Goal: Information Seeking & Learning: Learn about a topic

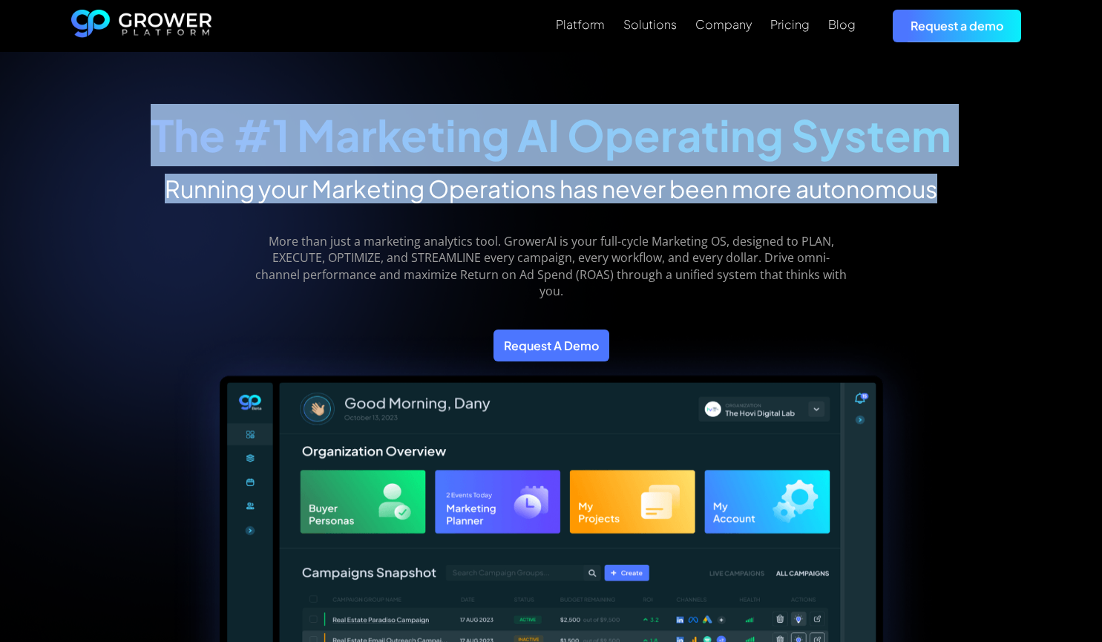
click at [952, 195] on div "The #1 Marketing AI Operating System Running your Marketing Operations has neve…" at bounding box center [551, 528] width 1002 height 893
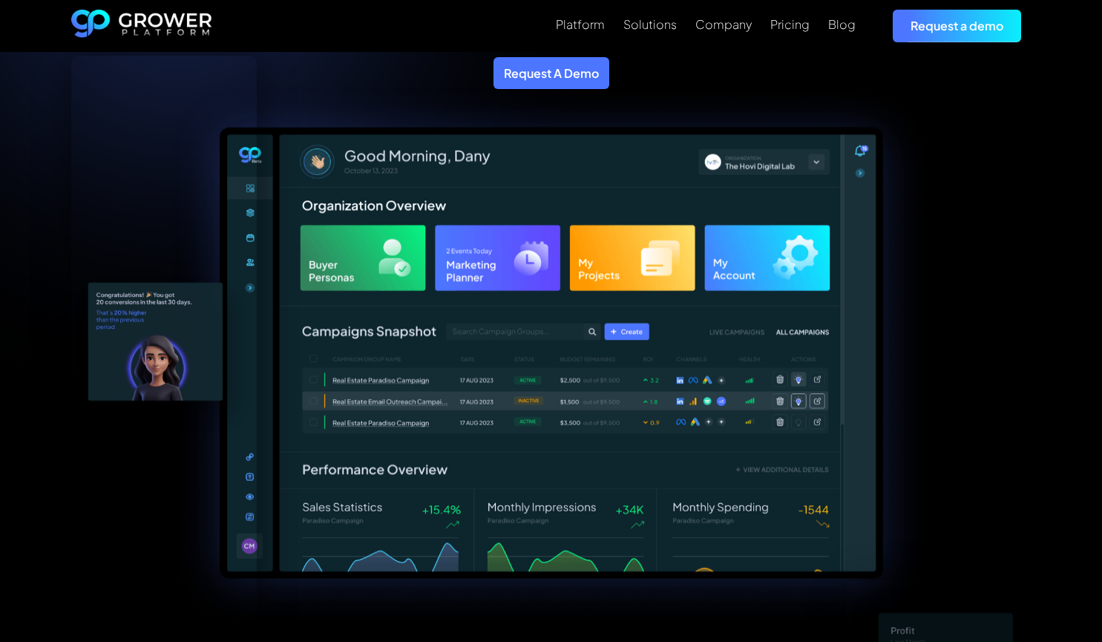
scroll to position [273, 0]
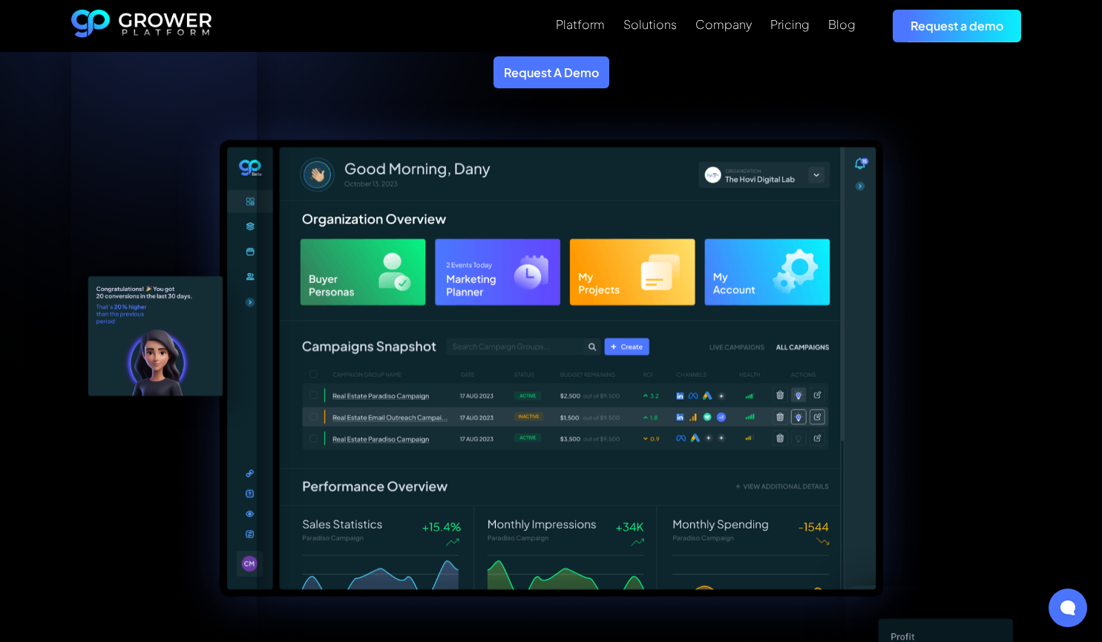
click at [970, 354] on div at bounding box center [551, 349] width 960 height 604
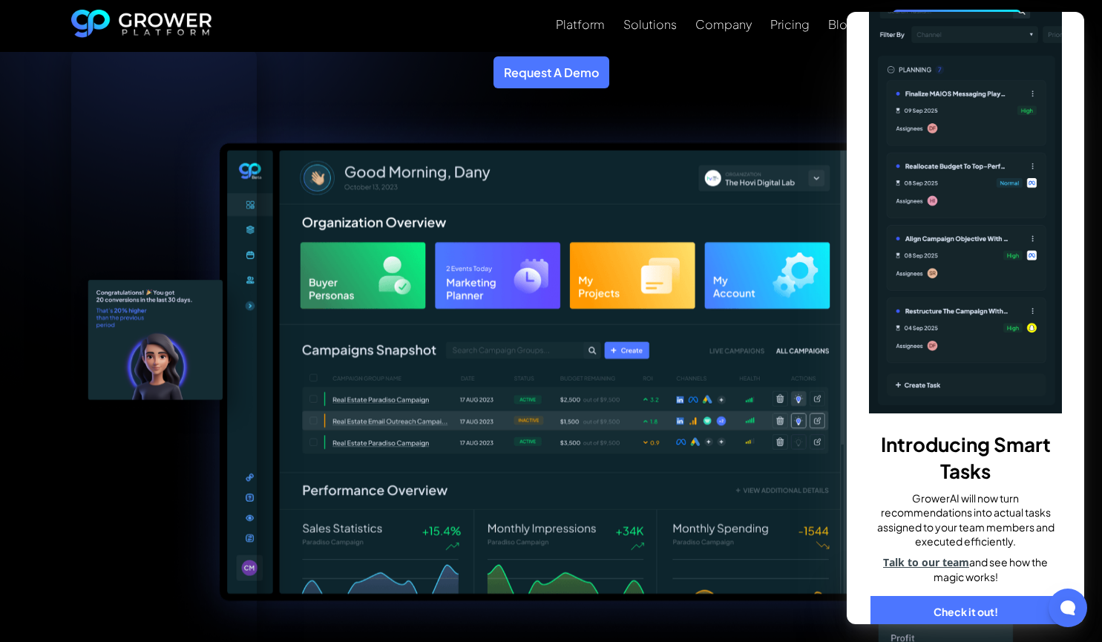
scroll to position [0, 0]
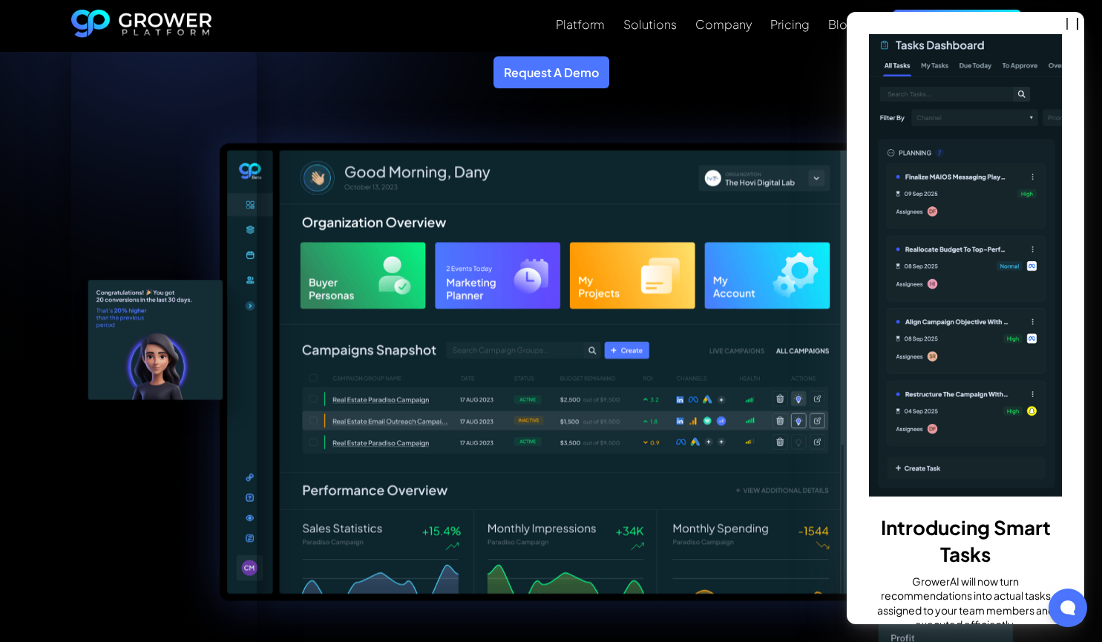
click at [795, 111] on img at bounding box center [551, 376] width 768 height 562
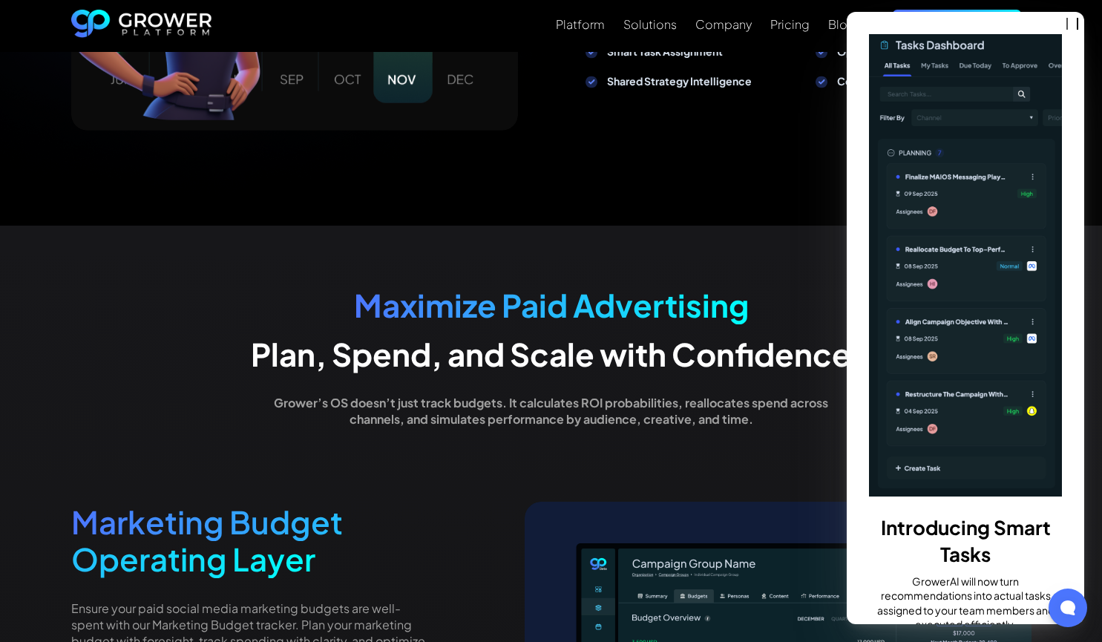
scroll to position [2147, 0]
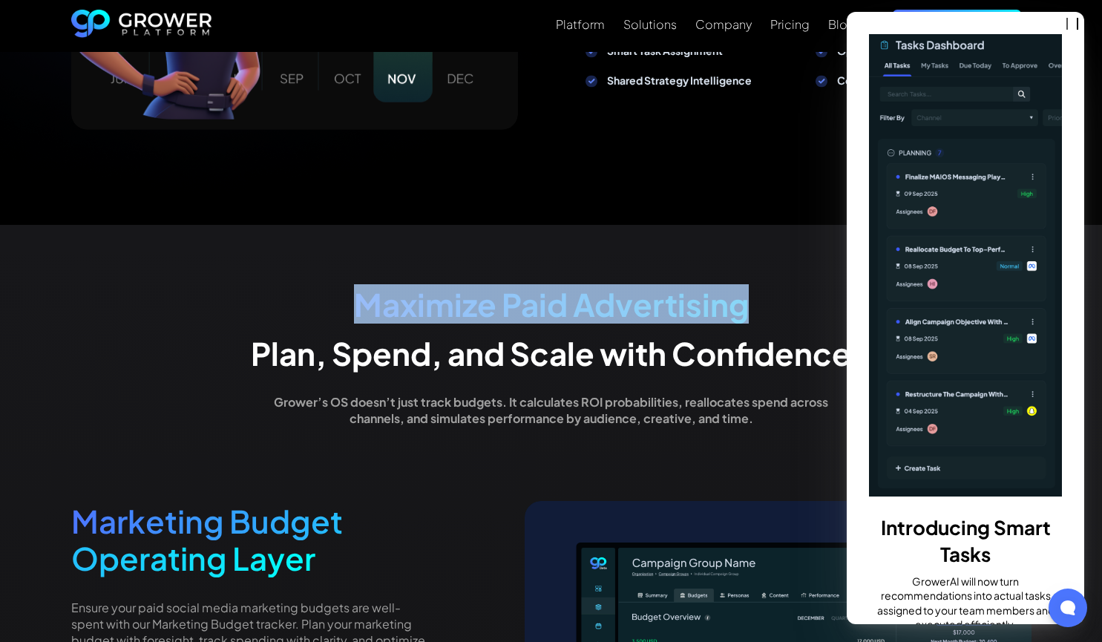
drag, startPoint x: 358, startPoint y: 303, endPoint x: 790, endPoint y: 301, distance: 432.6
click at [790, 301] on h2 "Maximize Paid Advertising" at bounding box center [551, 304] width 600 height 37
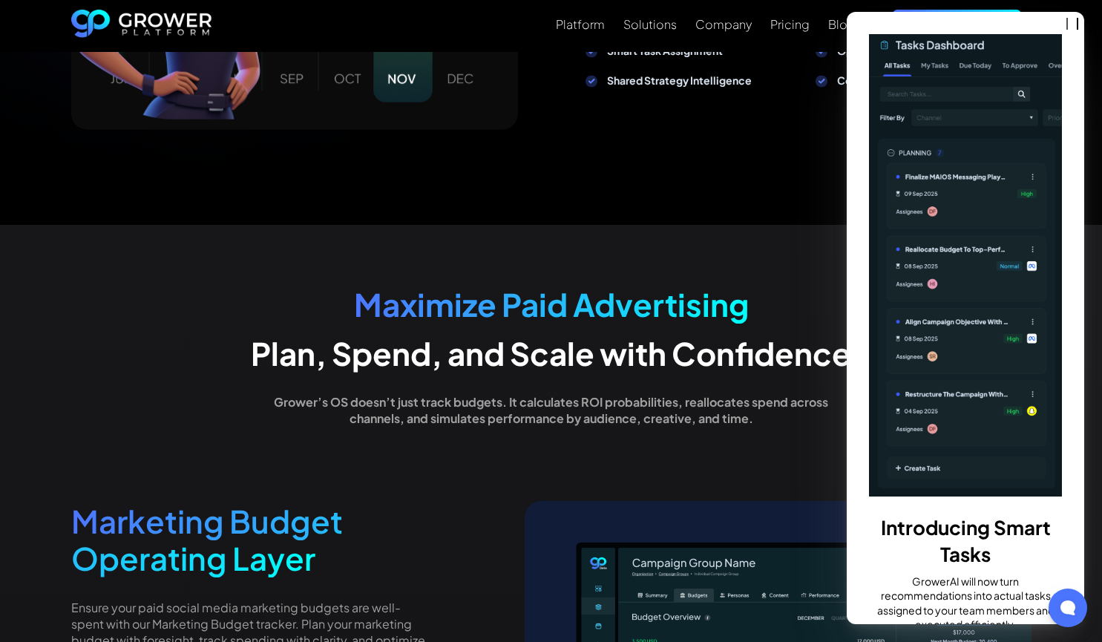
click at [568, 355] on strong "Plan, Spend, and Scale with Confidence" at bounding box center [551, 352] width 600 height 39
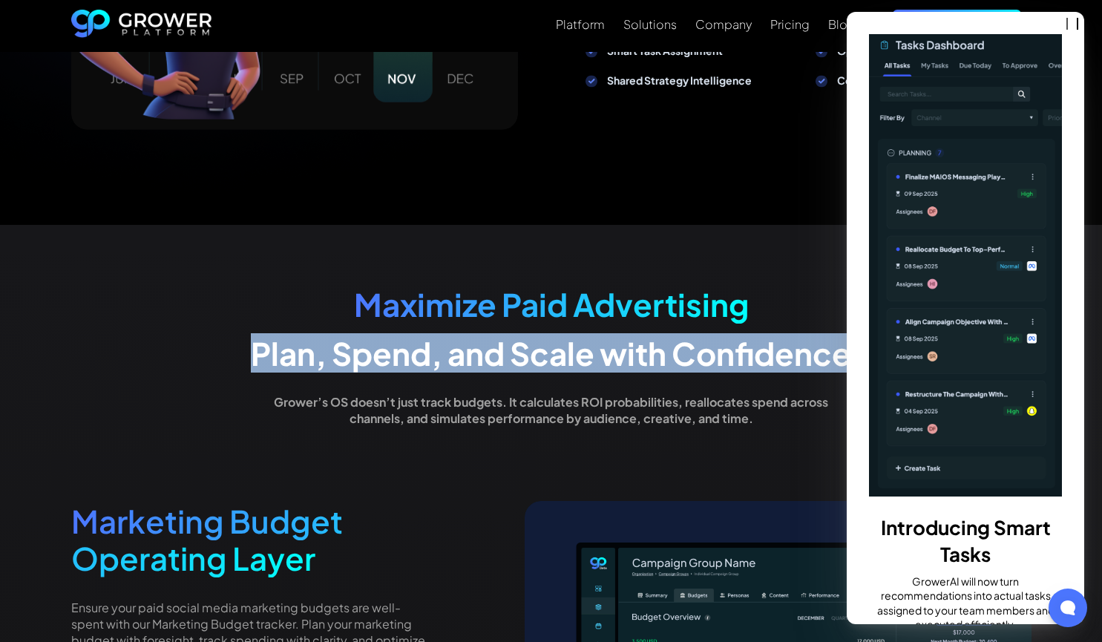
click at [568, 355] on strong "Plan, Spend, and Scale with Confidence" at bounding box center [551, 352] width 600 height 39
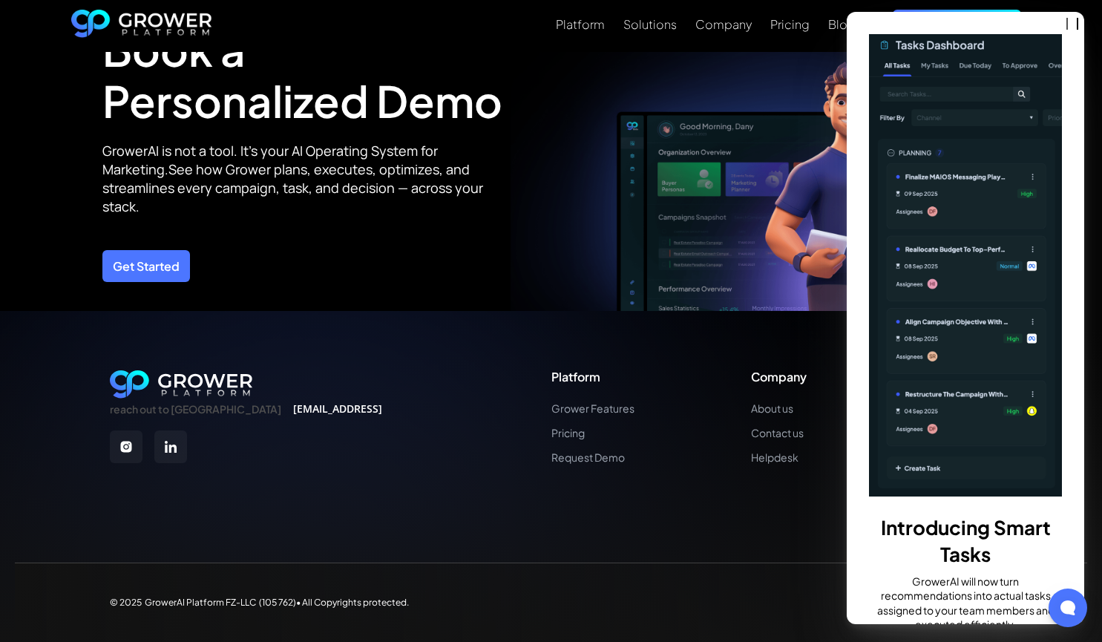
scroll to position [5091, 0]
